Goal: Task Accomplishment & Management: Manage account settings

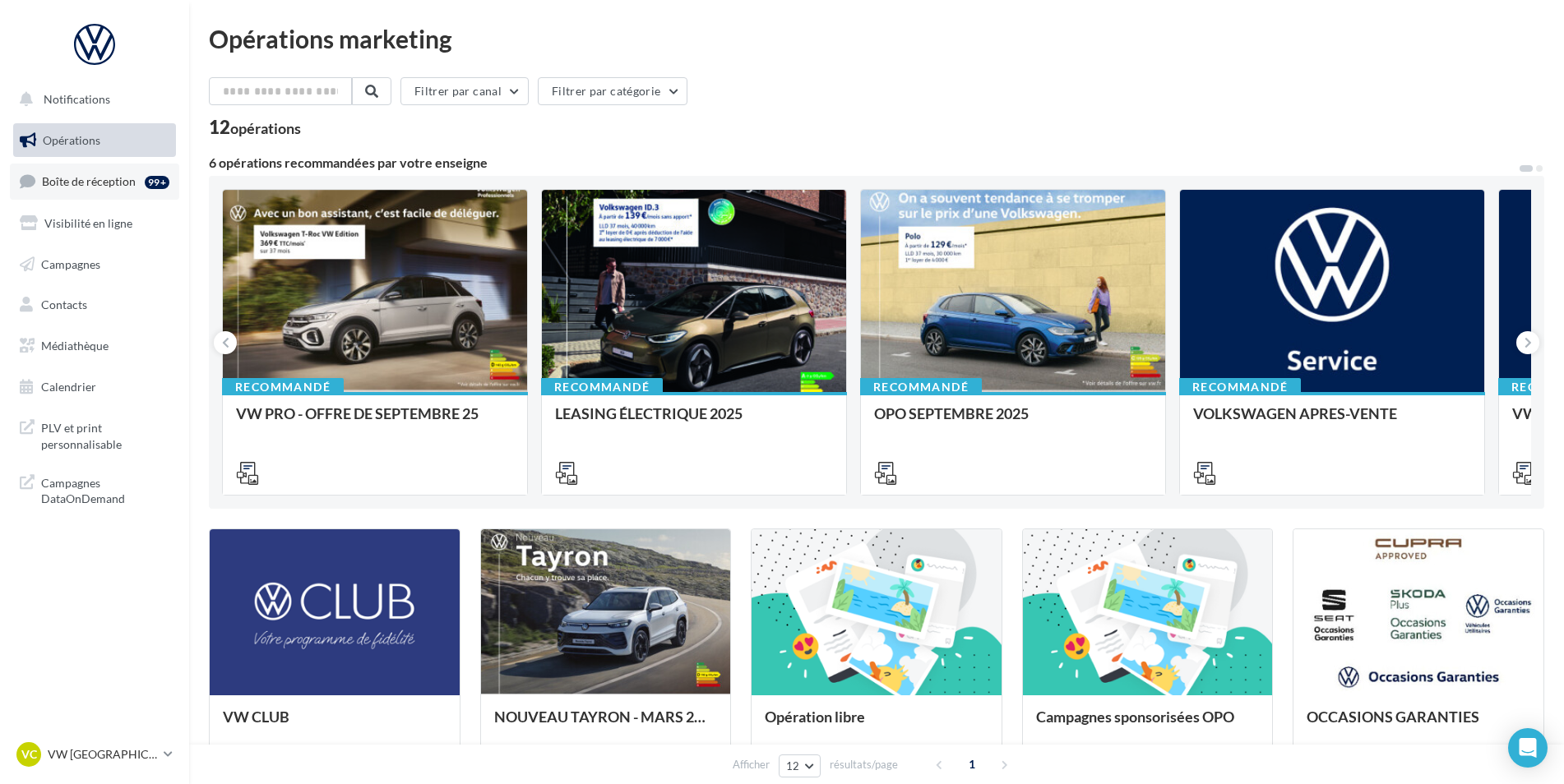
click at [123, 191] on link "Boîte de réception 99+" at bounding box center [95, 181] width 169 height 35
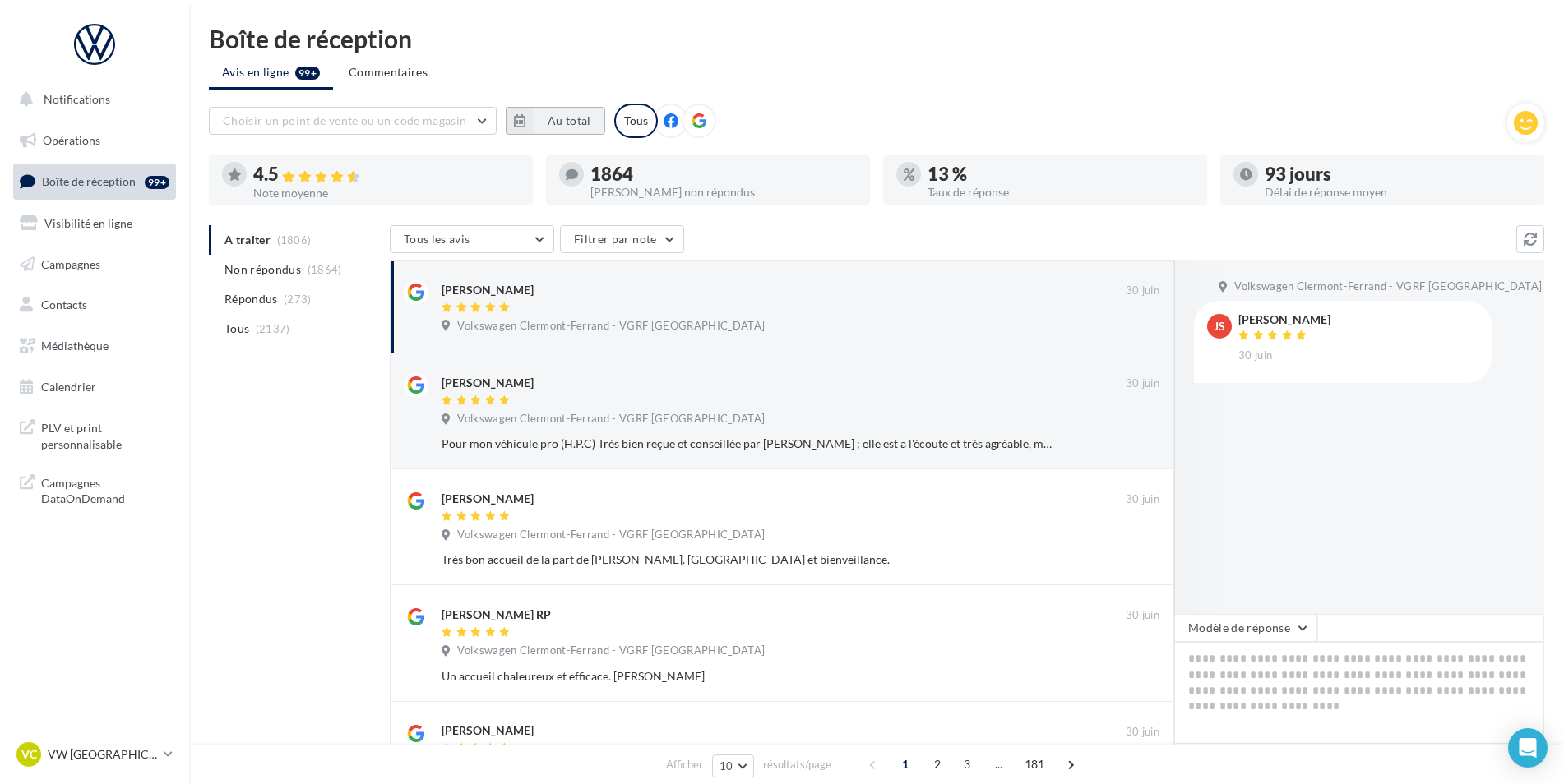
click at [556, 121] on button "Au total" at bounding box center [569, 121] width 72 height 28
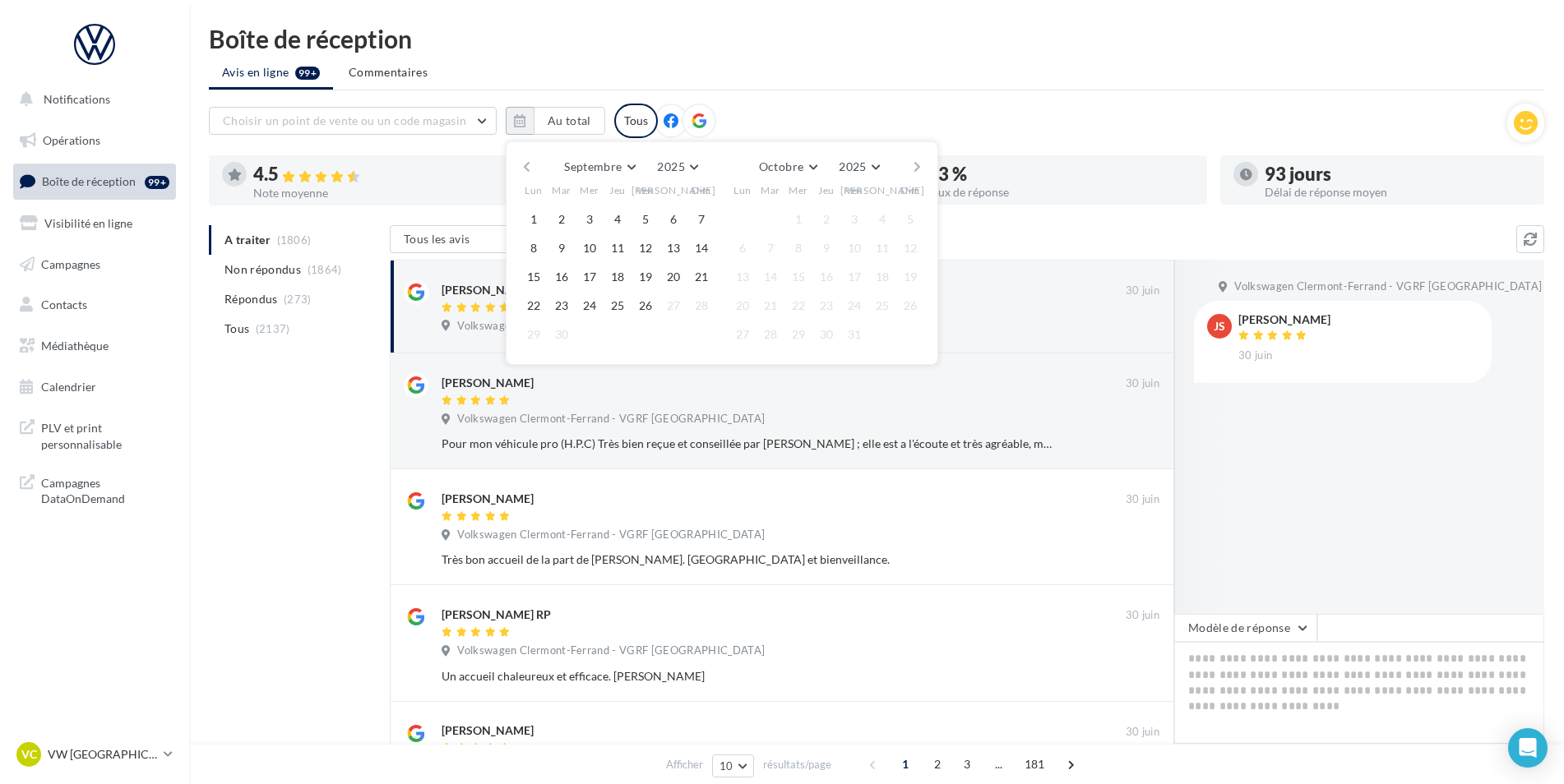
click at [531, 169] on button "button" at bounding box center [527, 166] width 14 height 23
click at [566, 219] on button "1" at bounding box center [561, 219] width 25 height 25
click at [910, 166] on button "button" at bounding box center [916, 166] width 14 height 23
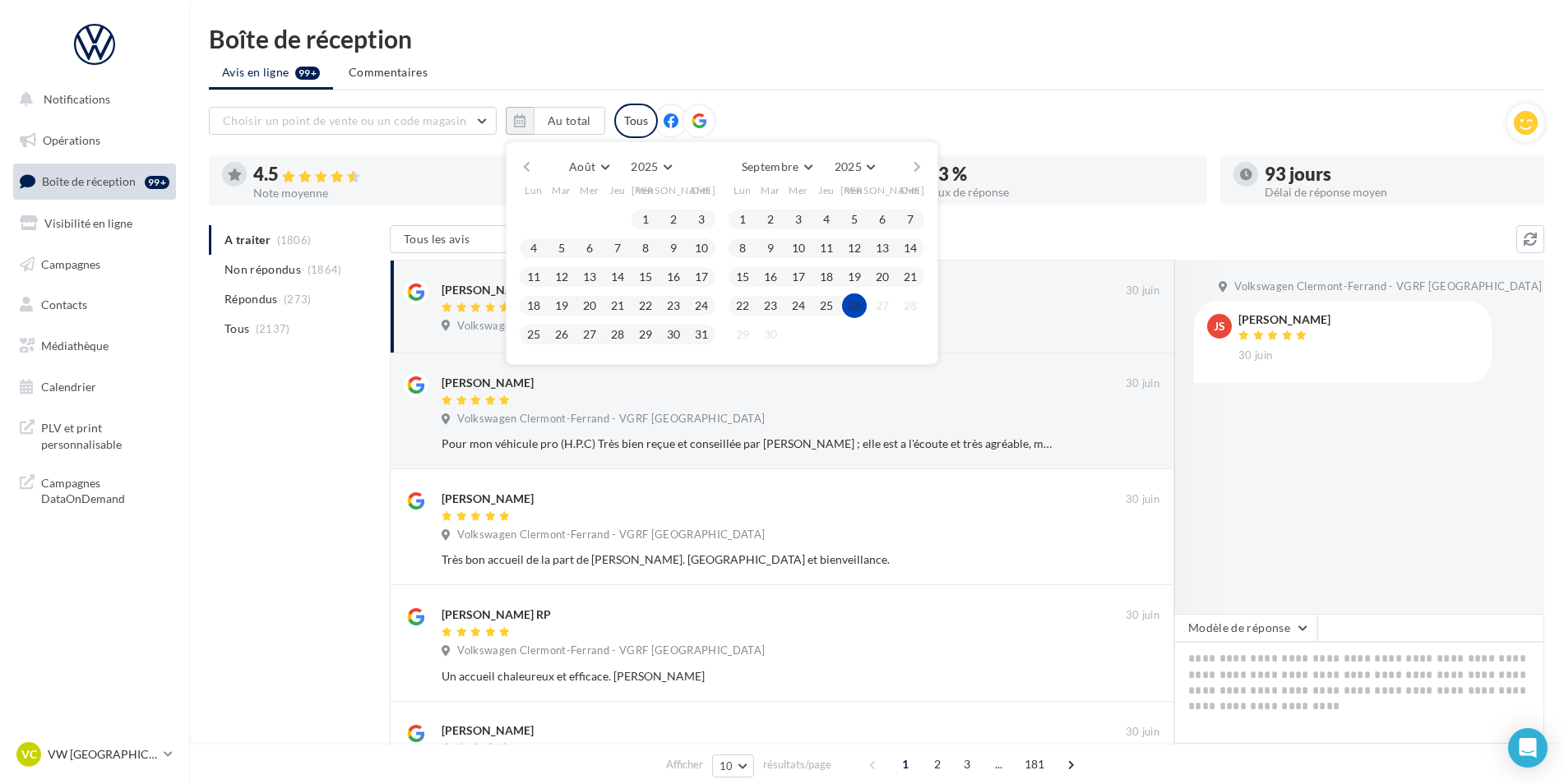
click at [856, 309] on button "26" at bounding box center [854, 306] width 25 height 25
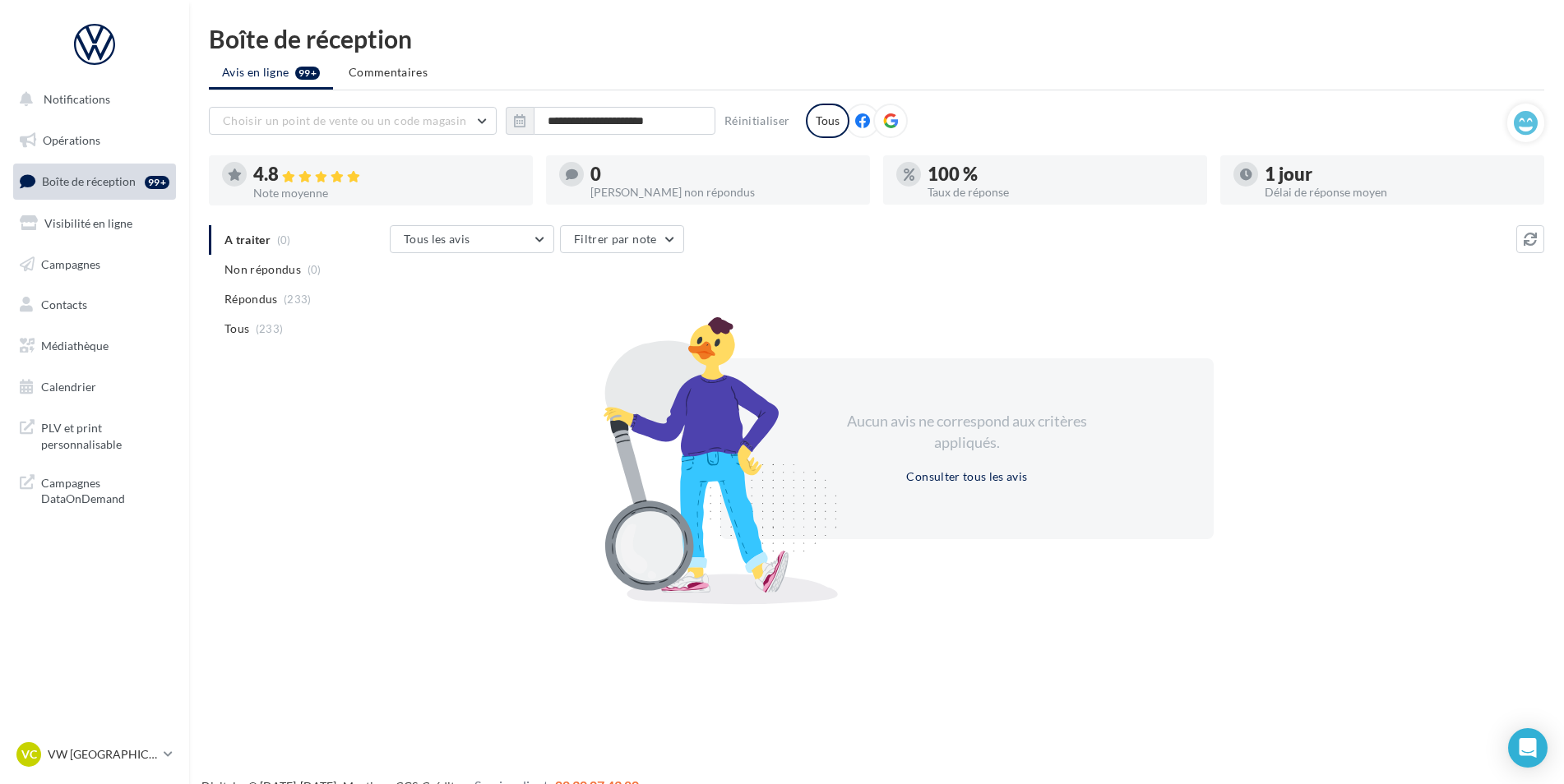
click at [88, 186] on span "Boîte de réception" at bounding box center [88, 180] width 94 height 14
click at [291, 271] on span "Non répondus" at bounding box center [262, 270] width 76 height 17
click at [299, 305] on span "(233)" at bounding box center [298, 299] width 28 height 13
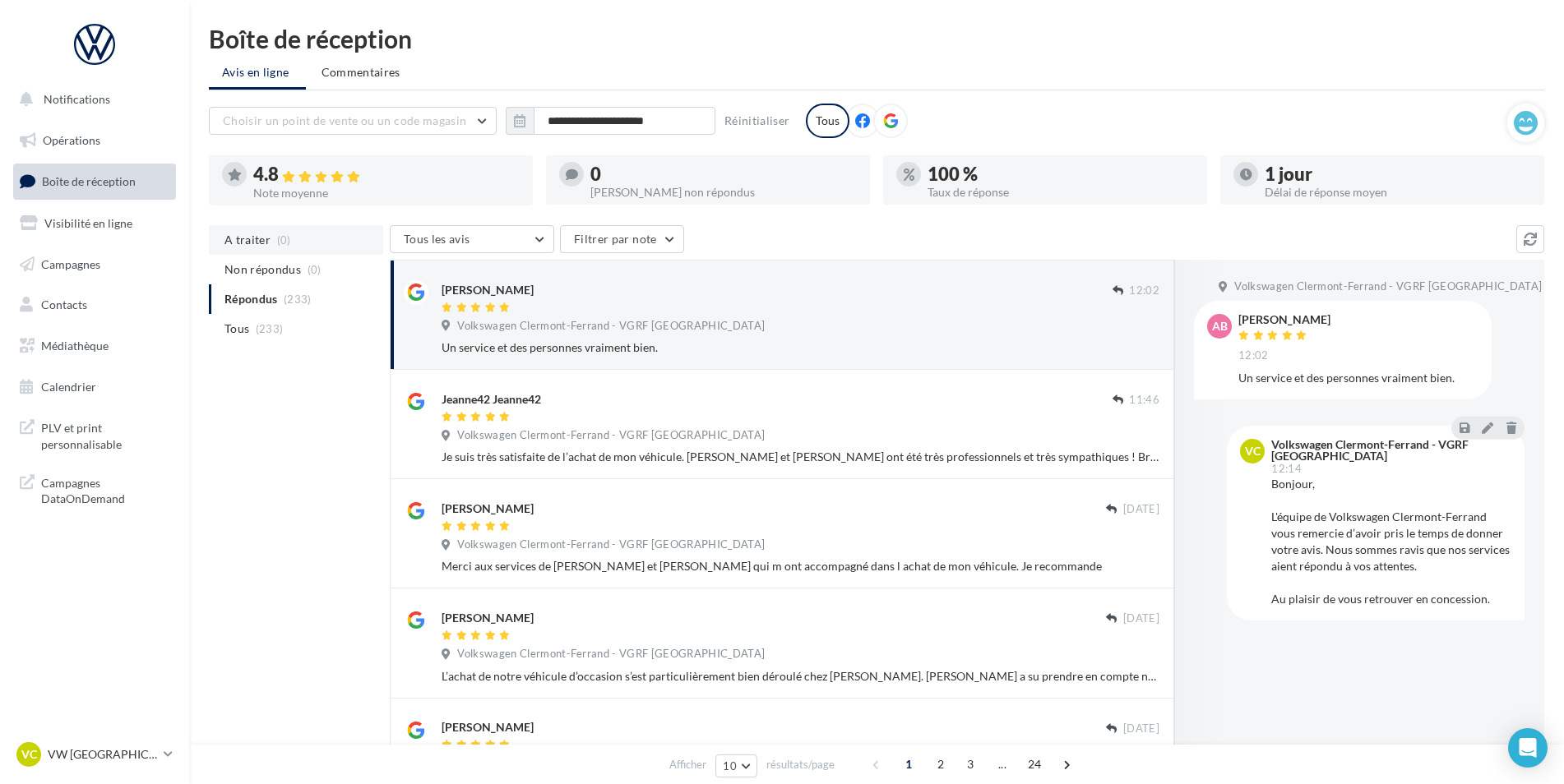
click at [277, 237] on span "(0)" at bounding box center [284, 240] width 14 height 13
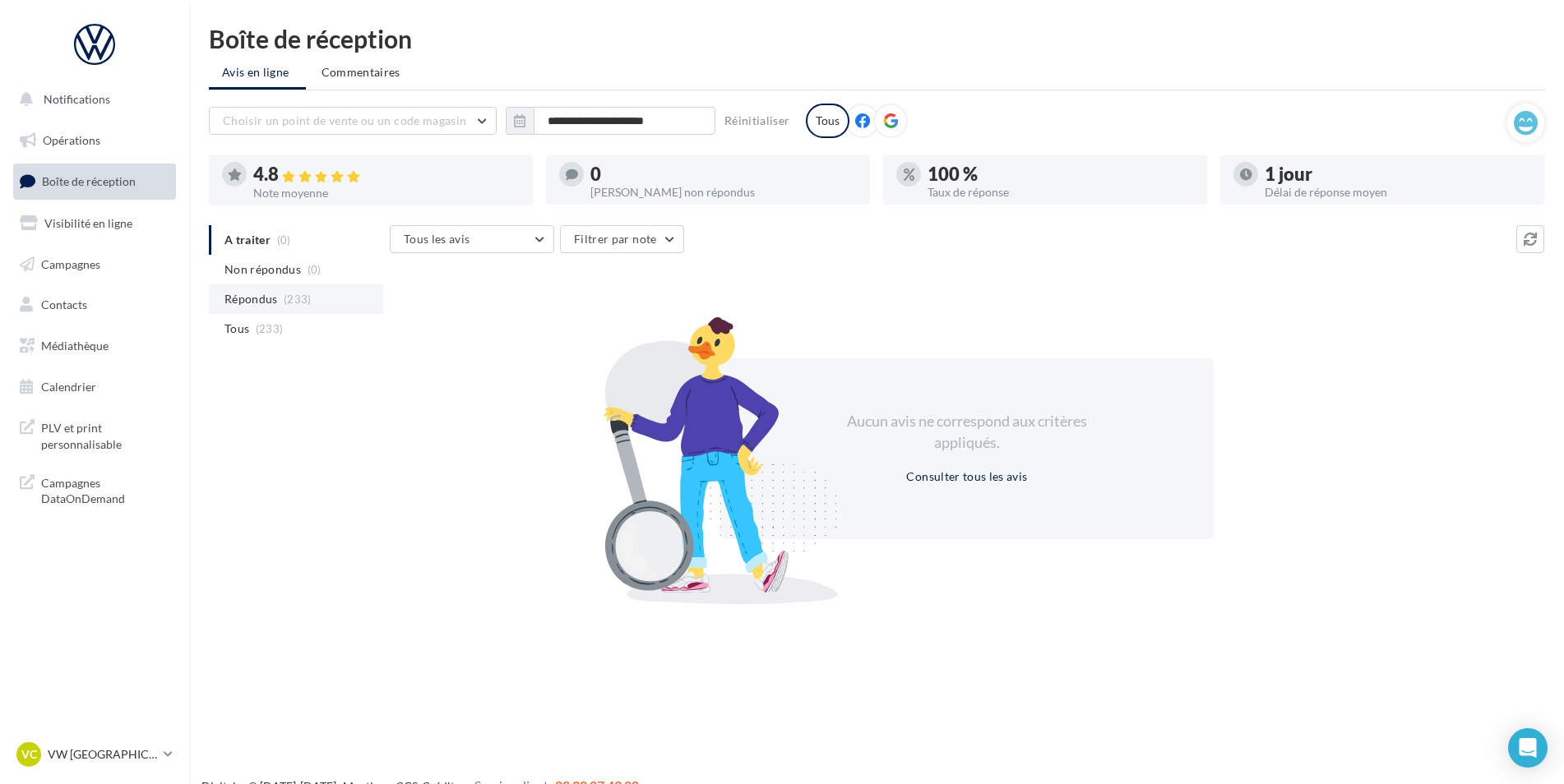
click at [287, 300] on span "(233)" at bounding box center [298, 299] width 28 height 13
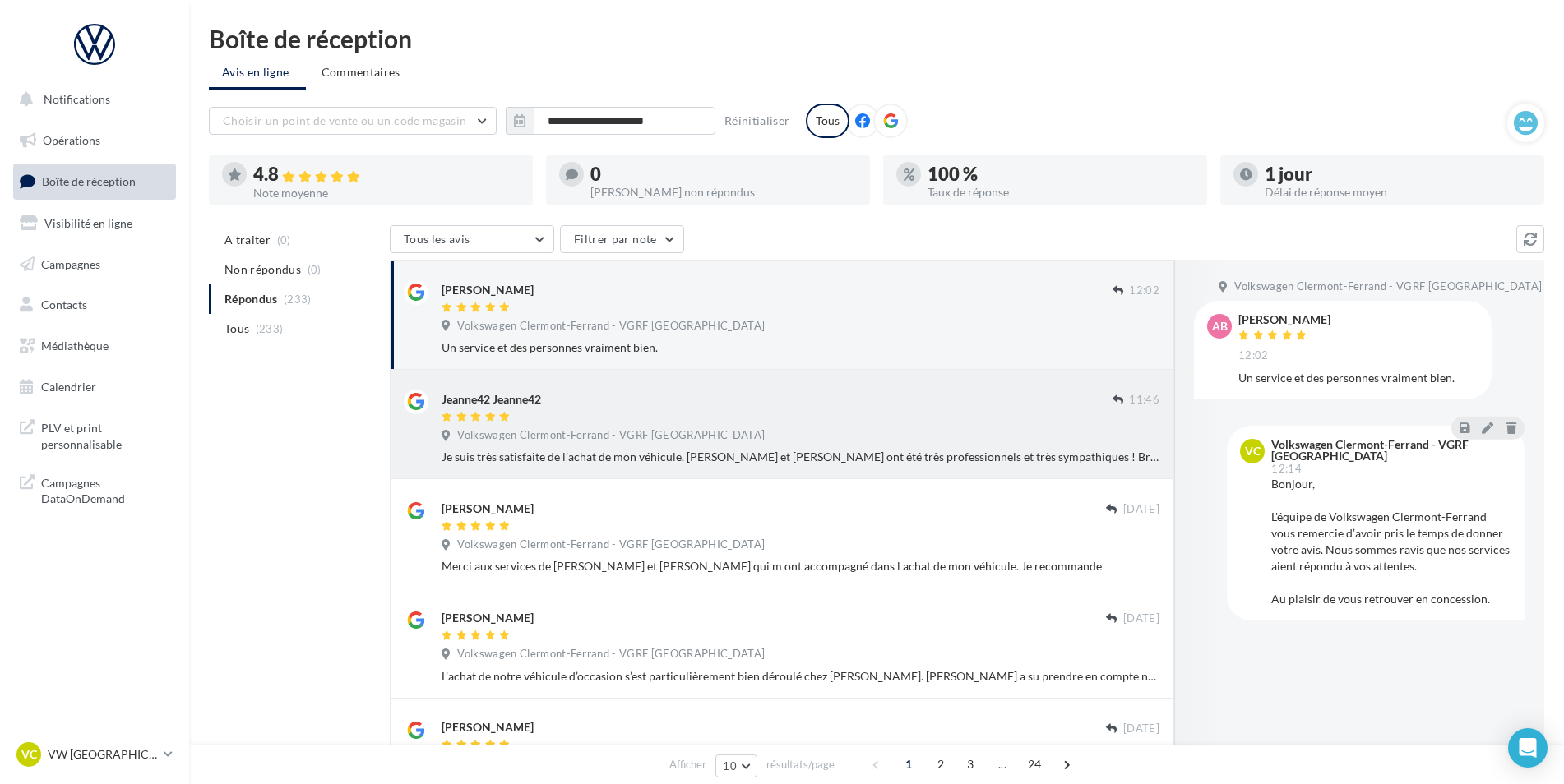
click at [1045, 432] on div "Volkswagen Clermont-Ferrand - VGRF Auvergne" at bounding box center [801, 436] width 718 height 18
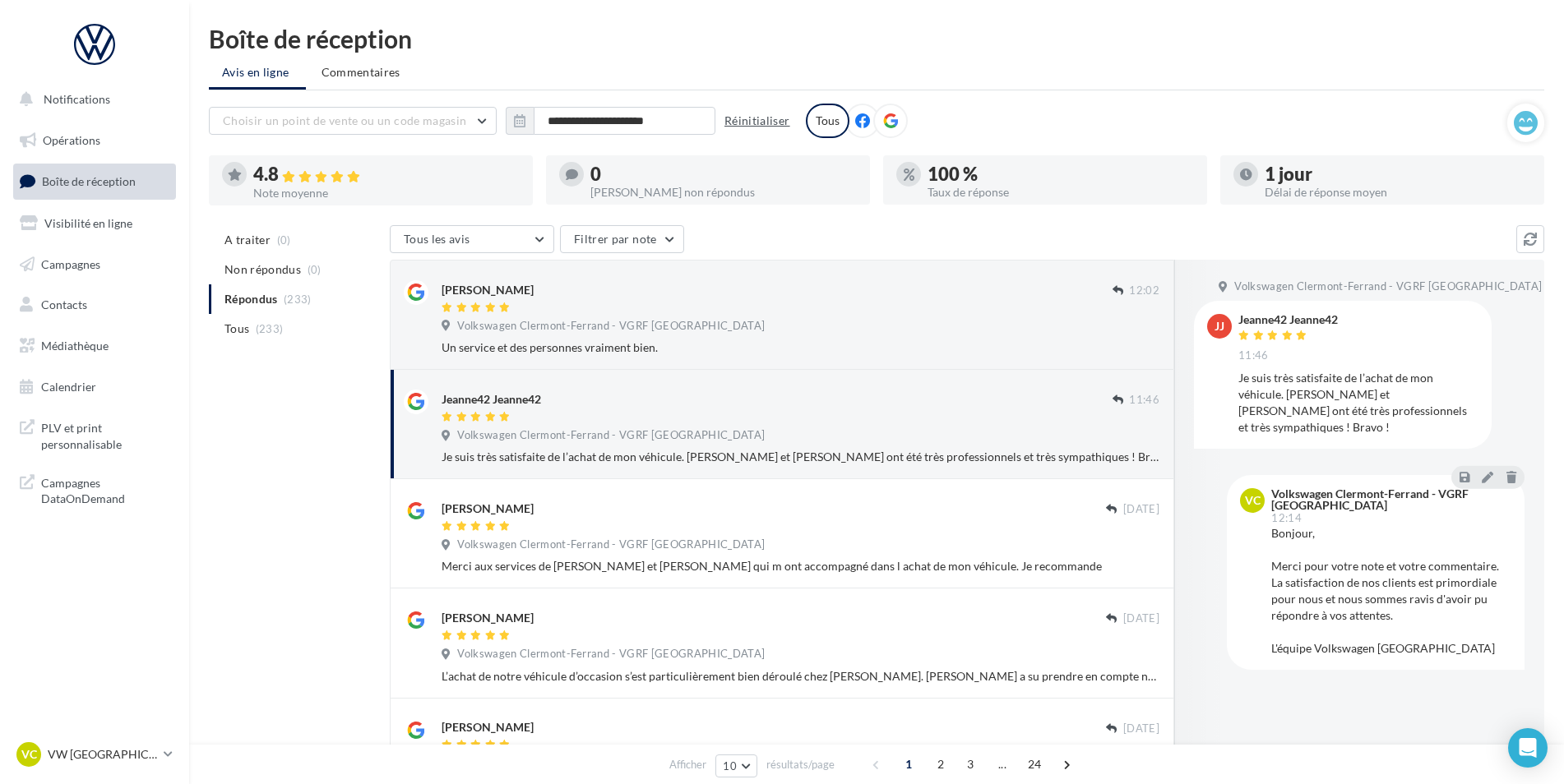
click at [785, 126] on button "Réinitialiser" at bounding box center [757, 120] width 79 height 20
